Goal: Transaction & Acquisition: Purchase product/service

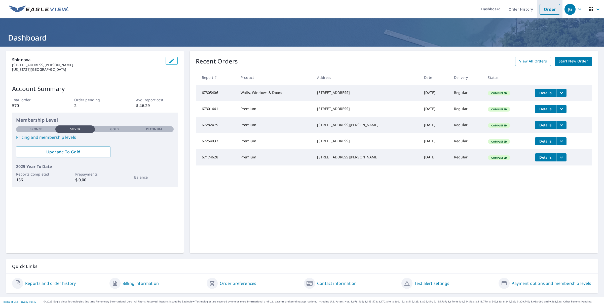
click at [552, 9] on link "Order" at bounding box center [549, 9] width 20 height 11
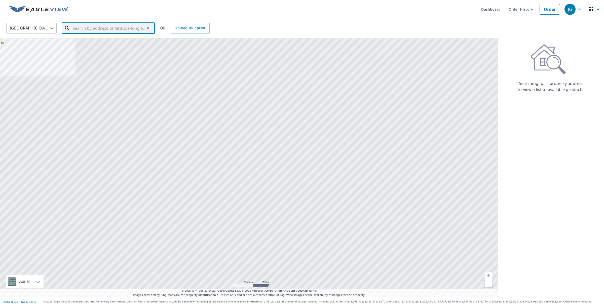
click at [87, 27] on input "text" at bounding box center [109, 28] width 72 height 14
click at [100, 40] on span "[STREET_ADDRESS]" at bounding box center [111, 43] width 79 height 6
type input "[STREET_ADDRESS][US_STATE]"
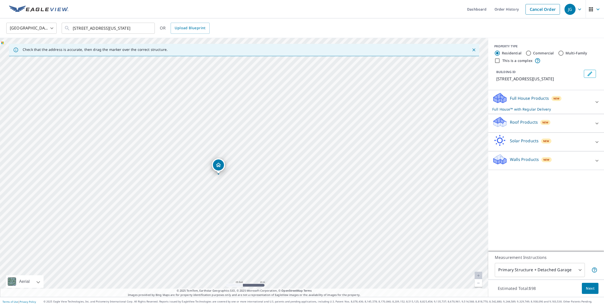
click at [524, 120] on p "Roof Products" at bounding box center [523, 122] width 28 height 6
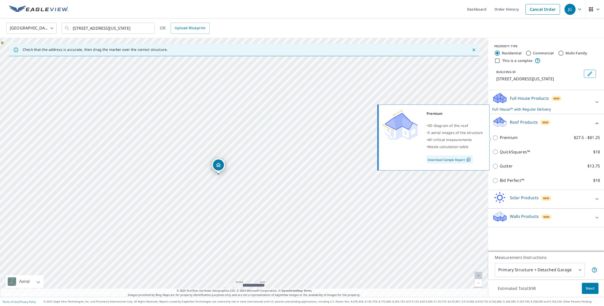
click at [495, 137] on input "Premium $27.5 - $81.25" at bounding box center [496, 138] width 8 height 6
checkbox input "true"
checkbox input "false"
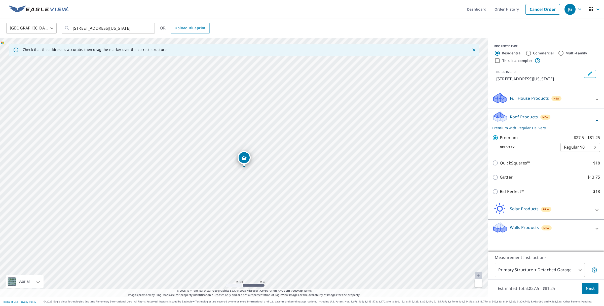
click at [589, 288] on span "Next" at bounding box center [589, 288] width 9 height 6
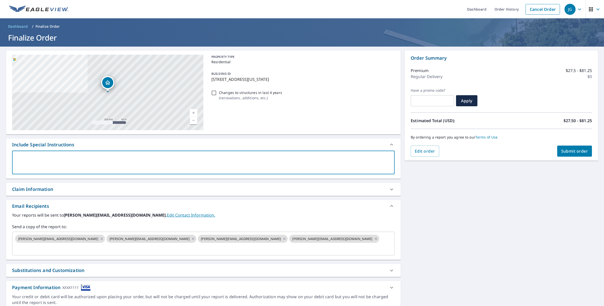
click at [42, 159] on textarea at bounding box center [203, 162] width 375 height 14
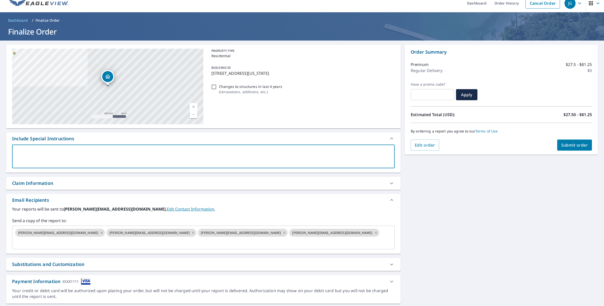
scroll to position [6, 0]
click at [192, 231] on icon at bounding box center [193, 232] width 2 height 2
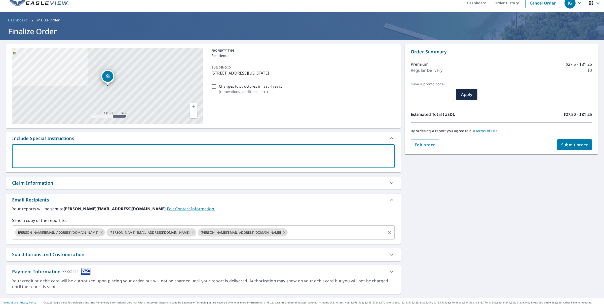
click at [191, 231] on icon at bounding box center [193, 232] width 4 height 6
click at [28, 151] on textarea at bounding box center [203, 156] width 375 height 14
type textarea "C"
type textarea "x"
type textarea "Ca"
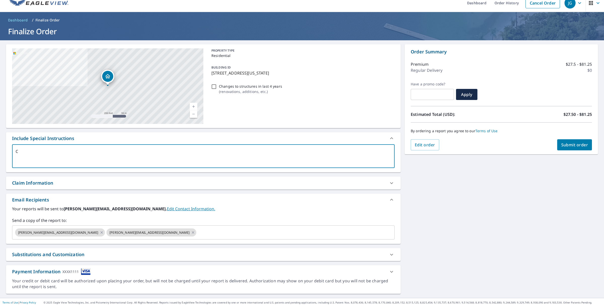
type textarea "x"
type textarea "Canm"
type textarea "x"
type textarea "Canmva"
type textarea "x"
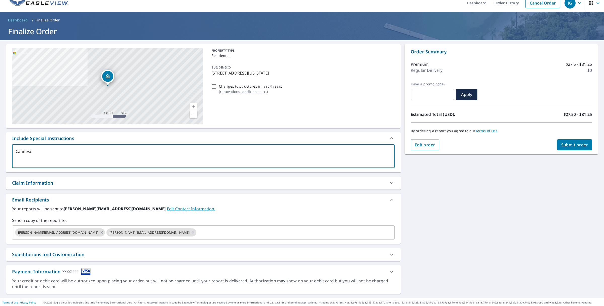
type textarea "Canmvas"
type textarea "x"
type textarea "Canvas"
type textarea "x"
type textarea "Canvas"
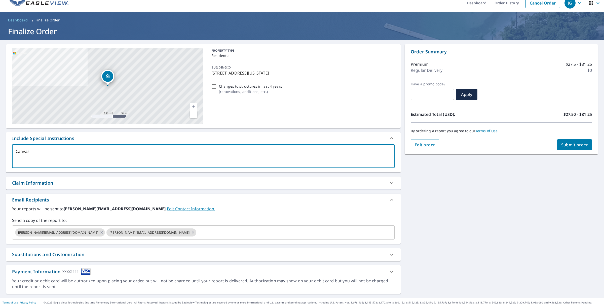
type textarea "x"
type textarea "Canvass"
type textarea "x"
type textarea "Canvass"
type textarea "x"
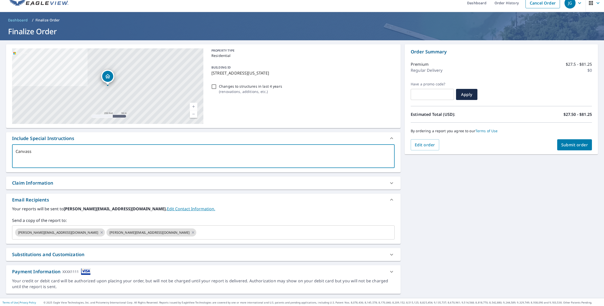
type textarea "Canvass"
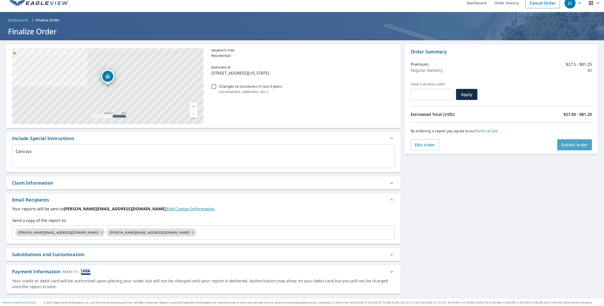
click at [574, 143] on span "Submit order" at bounding box center [574, 145] width 27 height 6
type textarea "x"
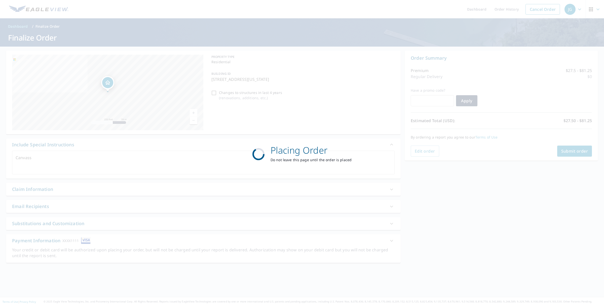
scroll to position [0, 0]
